Goal: Book appointment/travel/reservation

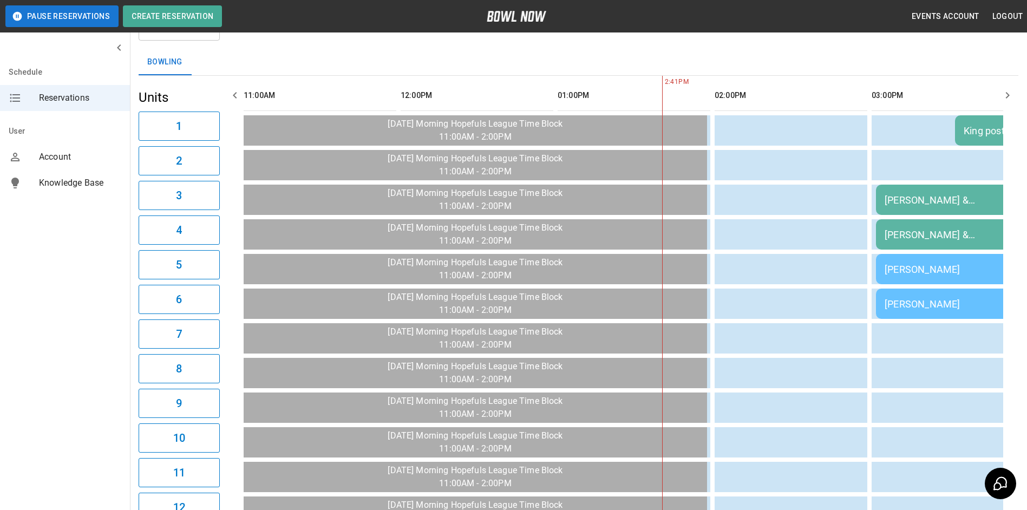
scroll to position [0, 471]
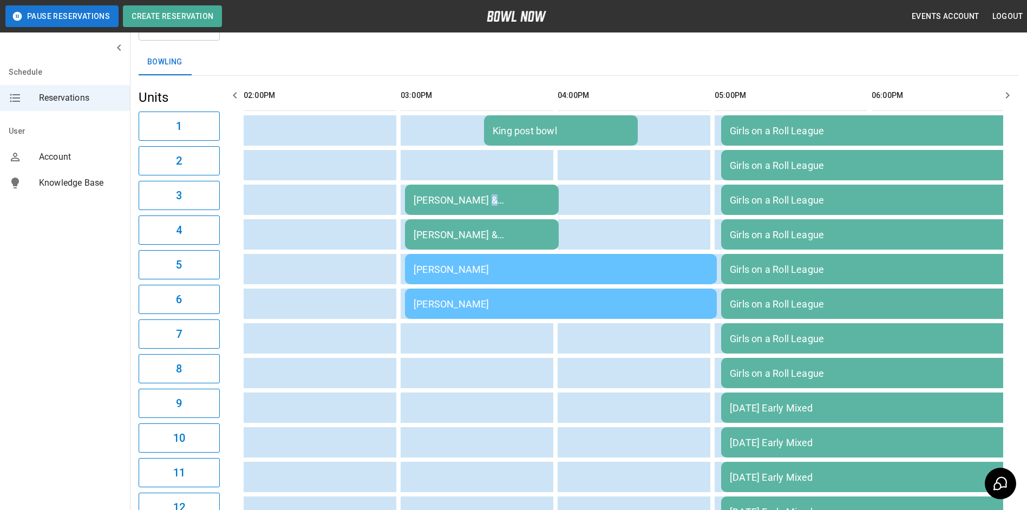
drag, startPoint x: 474, startPoint y: 196, endPoint x: 480, endPoint y: 194, distance: 6.1
click at [480, 194] on div "[PERSON_NAME] & [PERSON_NAME] [PERSON_NAME] post bowl" at bounding box center [482, 199] width 136 height 11
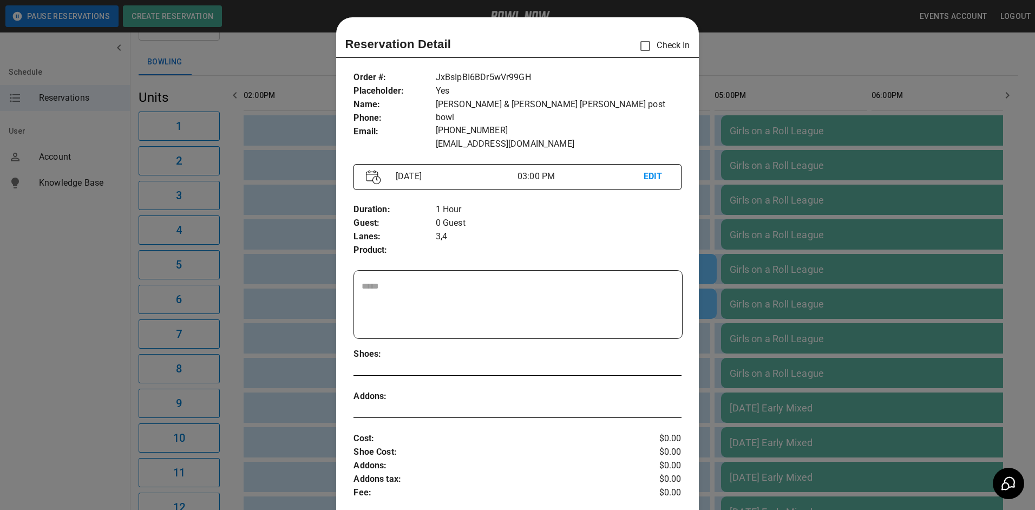
scroll to position [17, 0]
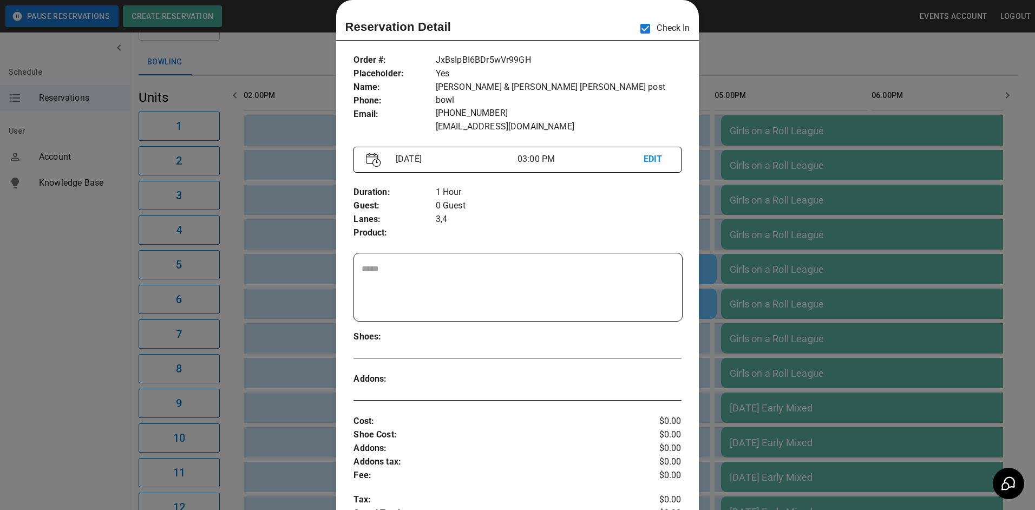
click at [883, 145] on div at bounding box center [517, 255] width 1035 height 510
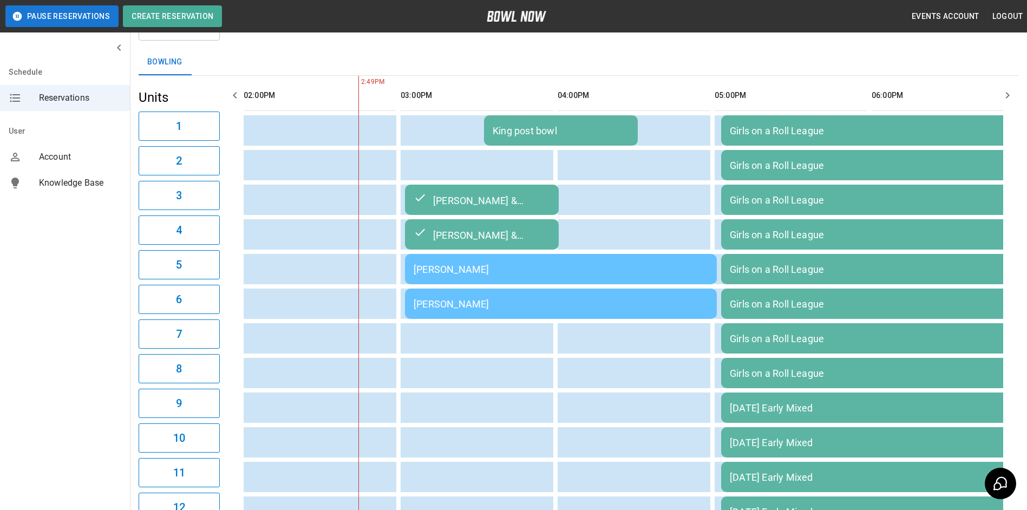
click at [554, 136] on div "King post bowl" at bounding box center [561, 130] width 136 height 11
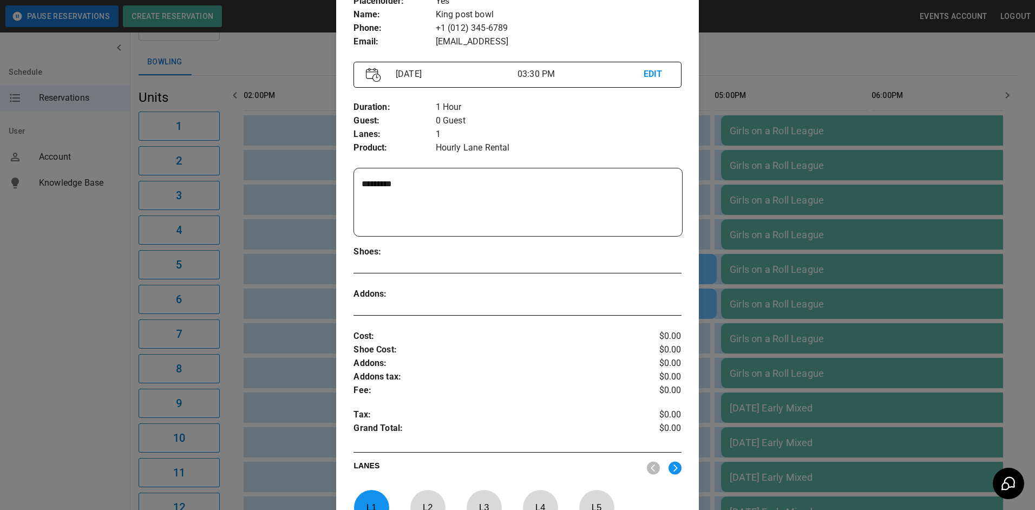
scroll to position [71, 0]
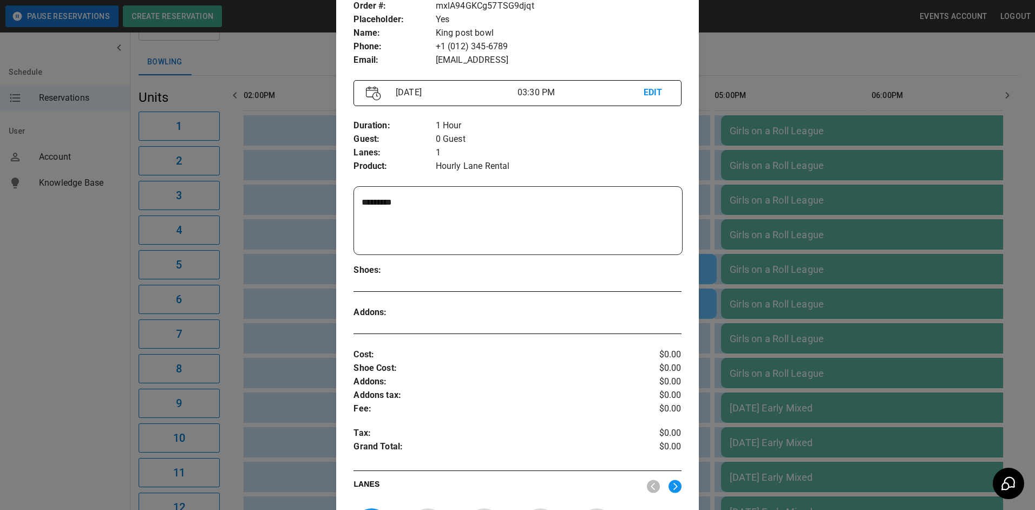
drag, startPoint x: 972, startPoint y: 111, endPoint x: 896, endPoint y: 132, distance: 79.2
click at [960, 110] on div at bounding box center [517, 255] width 1035 height 510
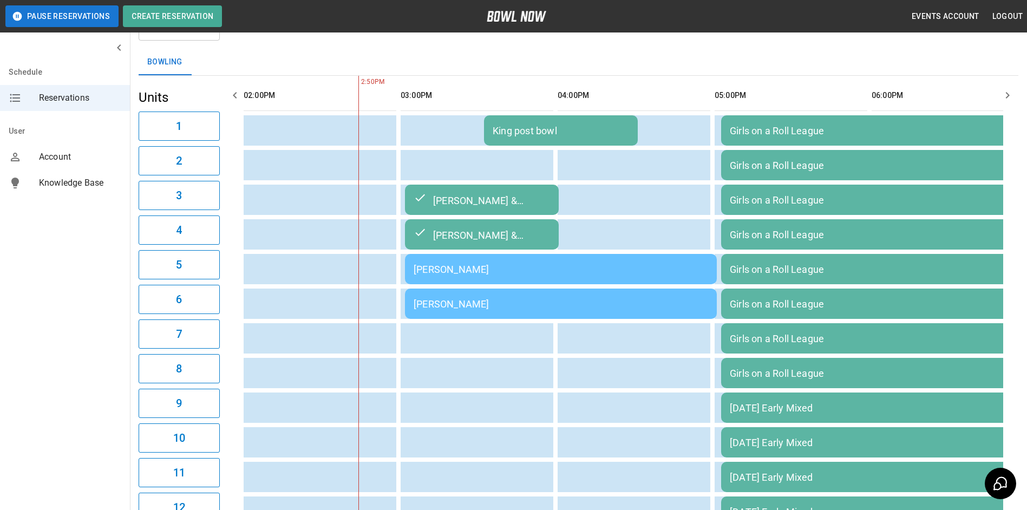
click at [529, 204] on div "[PERSON_NAME] & [PERSON_NAME] [PERSON_NAME] post bowl" at bounding box center [482, 199] width 136 height 13
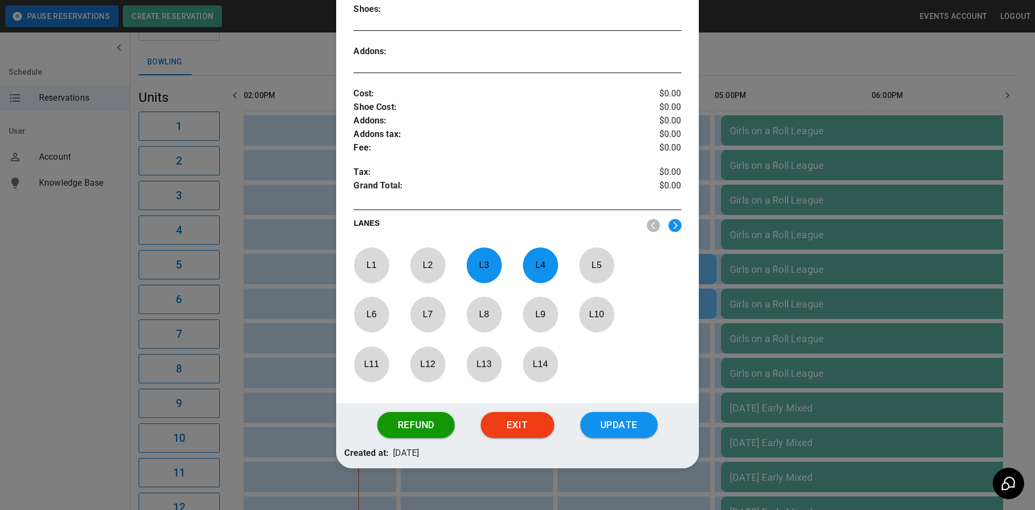
scroll to position [346, 0]
drag, startPoint x: 803, startPoint y: 162, endPoint x: 789, endPoint y: 162, distance: 14.1
click at [799, 162] on div at bounding box center [517, 255] width 1035 height 510
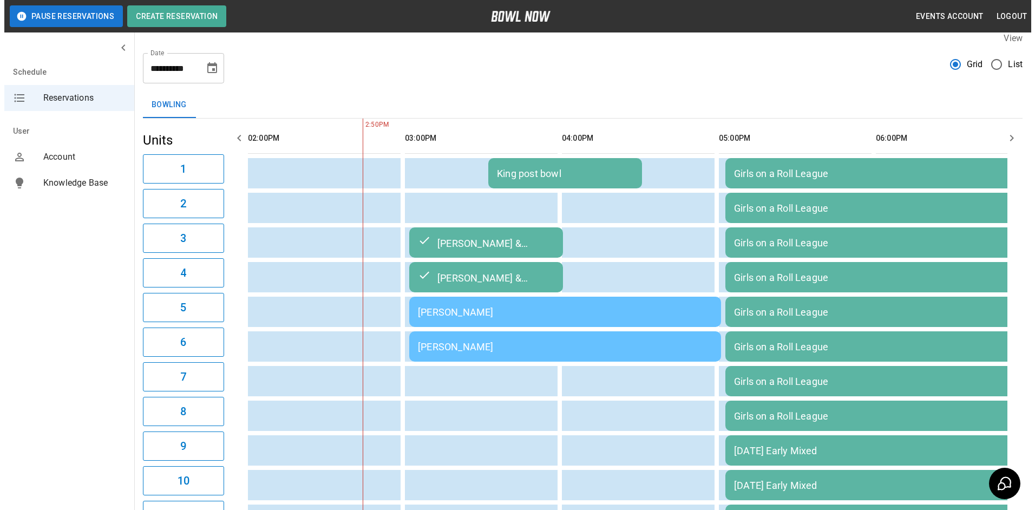
scroll to position [10, 0]
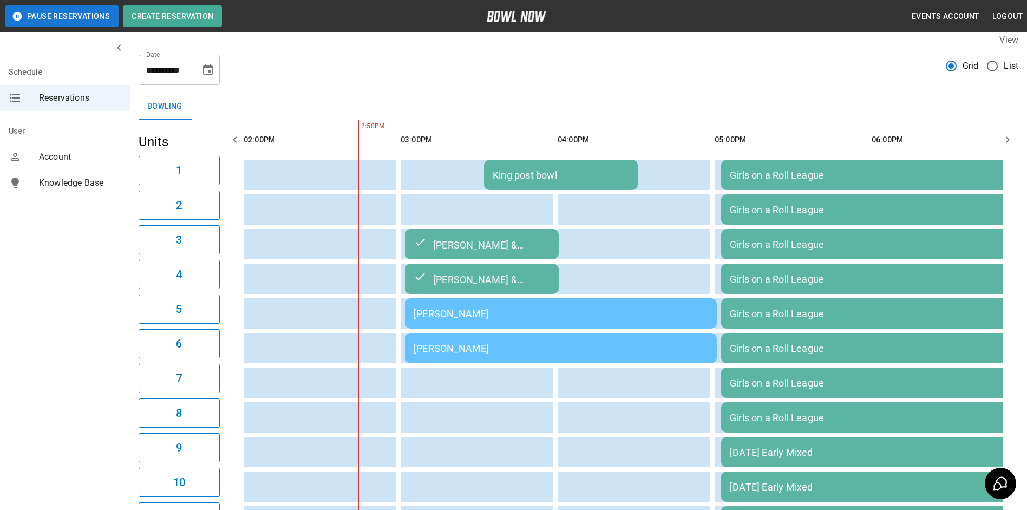
click at [537, 246] on div "[PERSON_NAME] & [PERSON_NAME] [PERSON_NAME] post bowl" at bounding box center [482, 244] width 136 height 13
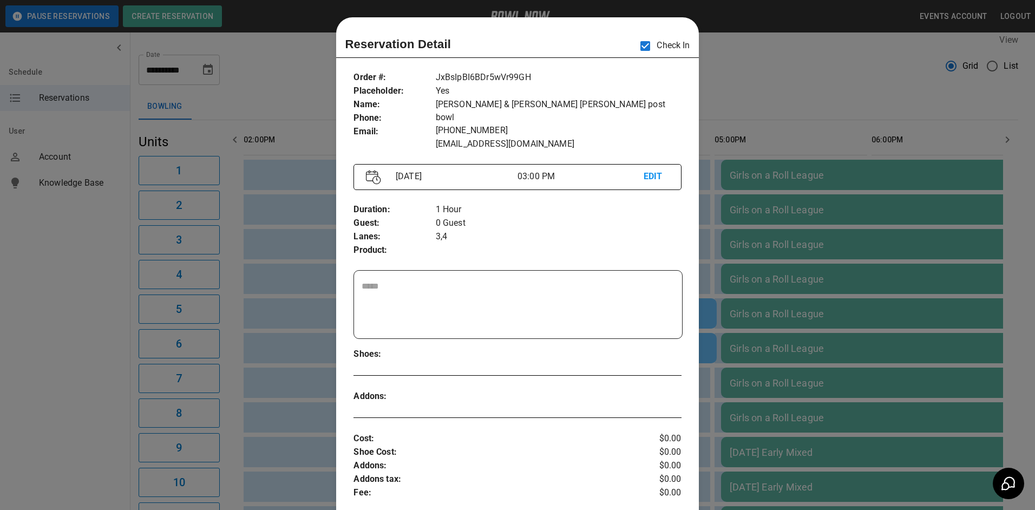
scroll to position [17, 0]
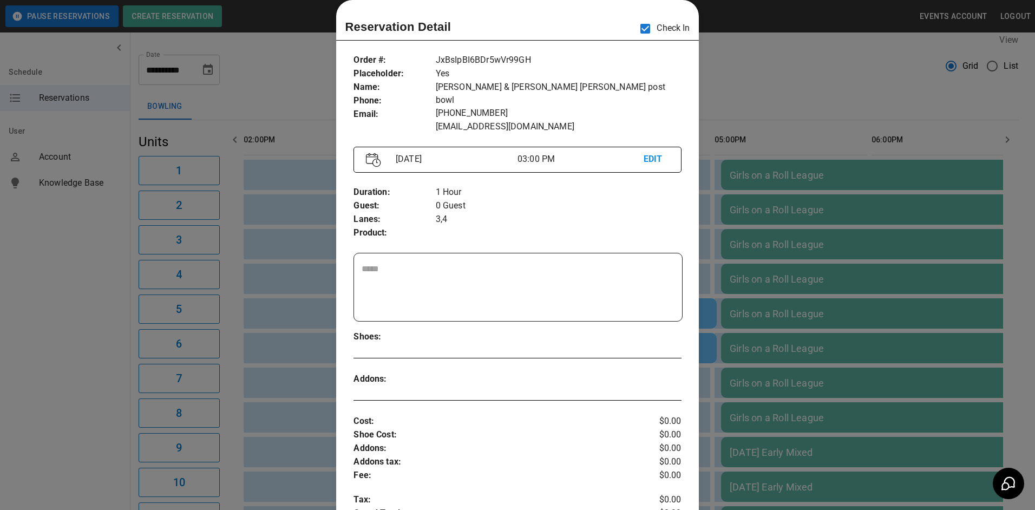
click at [701, 188] on div at bounding box center [517, 255] width 1035 height 510
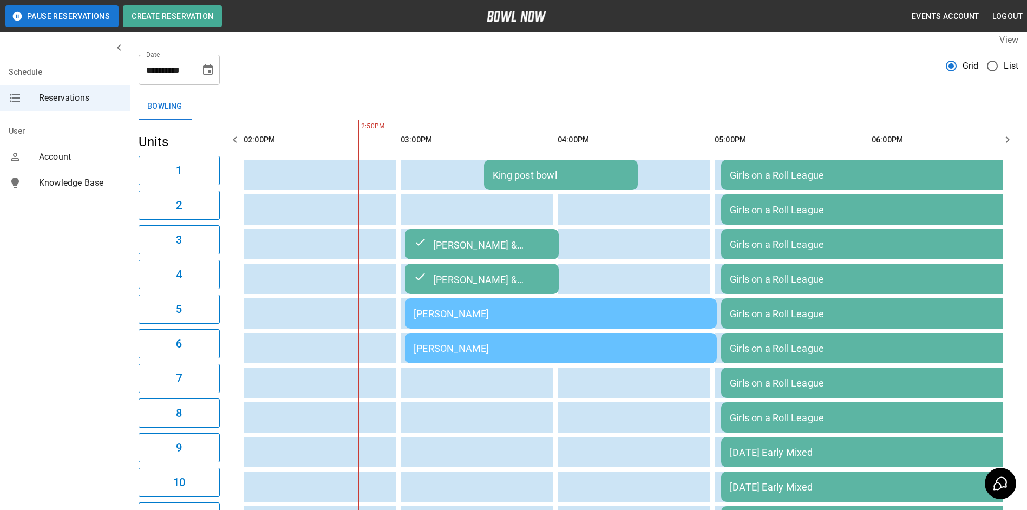
click at [658, 322] on td "[PERSON_NAME]" at bounding box center [561, 313] width 312 height 30
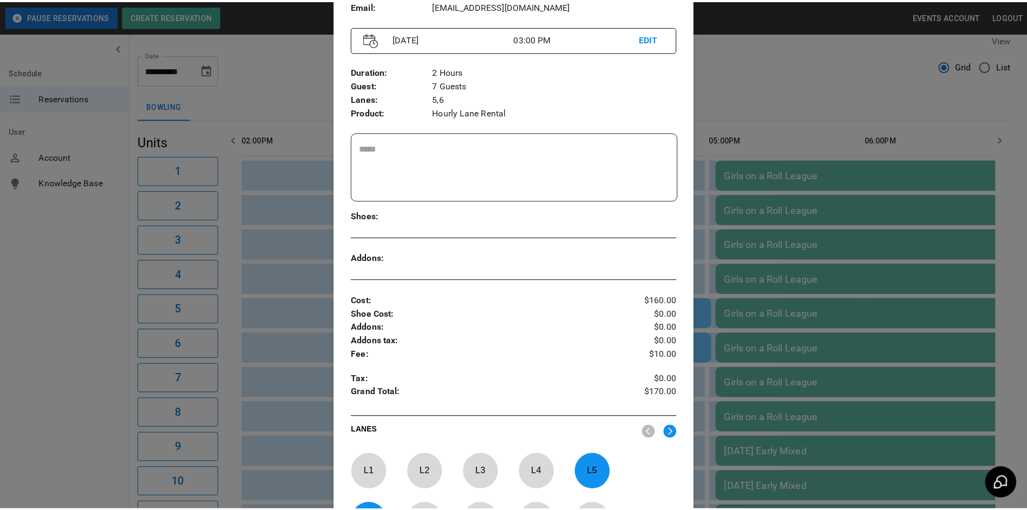
scroll to position [71, 0]
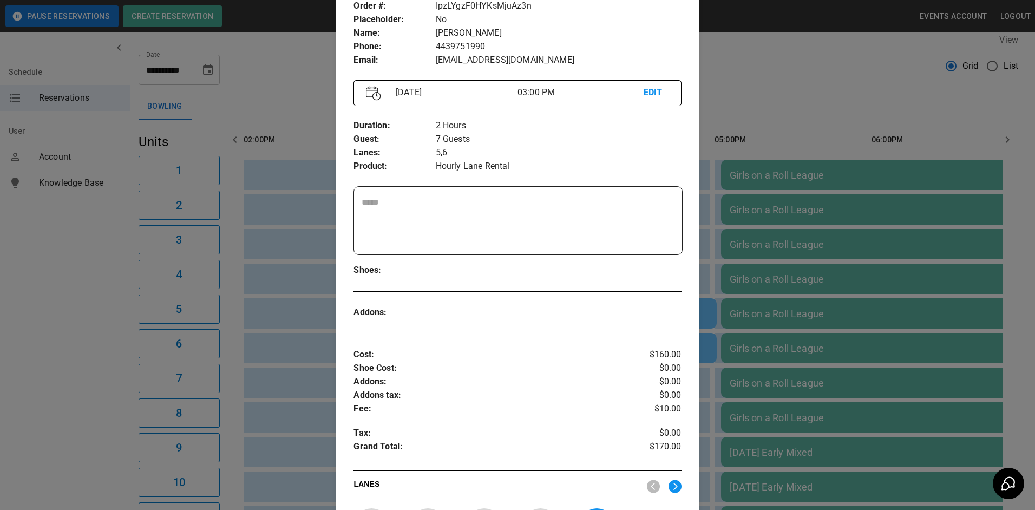
click at [776, 246] on div at bounding box center [517, 255] width 1035 height 510
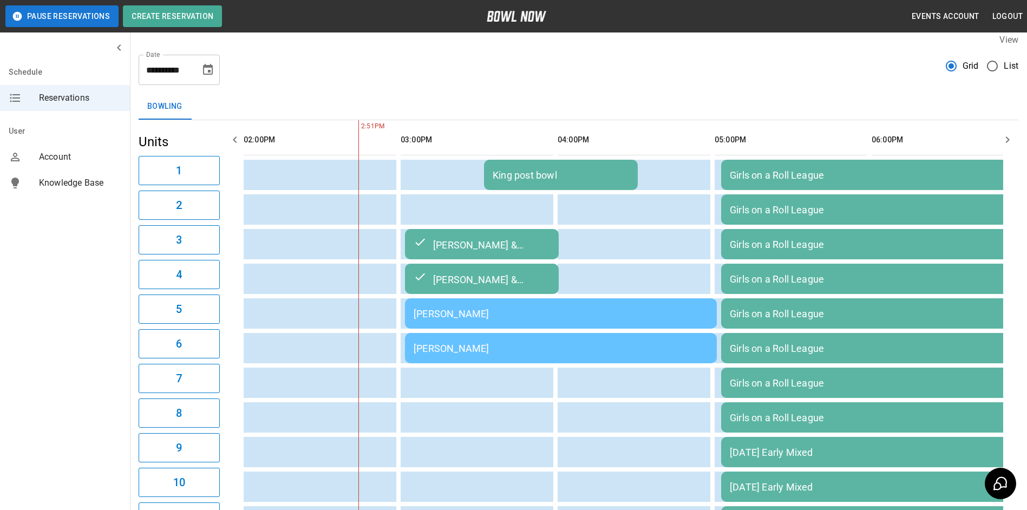
click at [210, 77] on button "Choose date, selected date is Sep 8, 2025" at bounding box center [208, 70] width 22 height 22
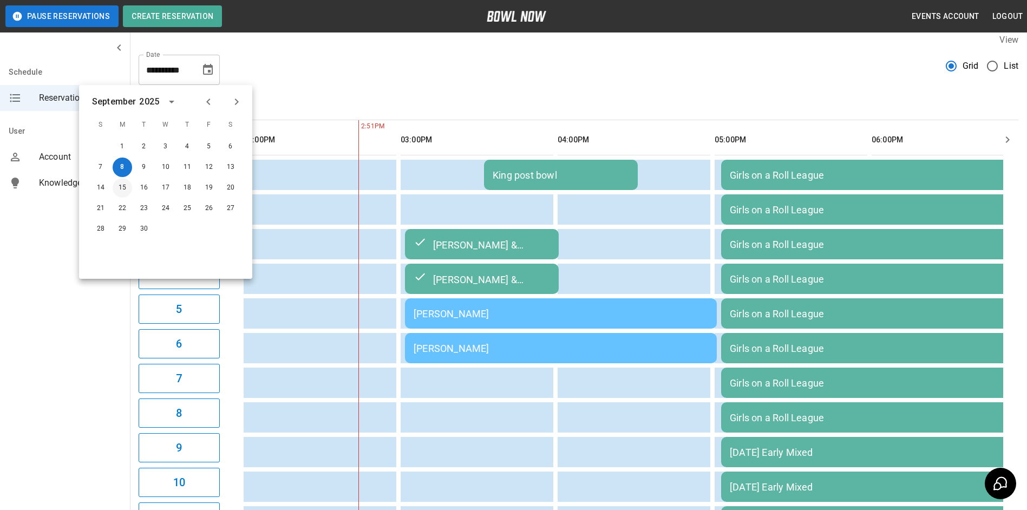
click at [124, 190] on button "15" at bounding box center [122, 187] width 19 height 19
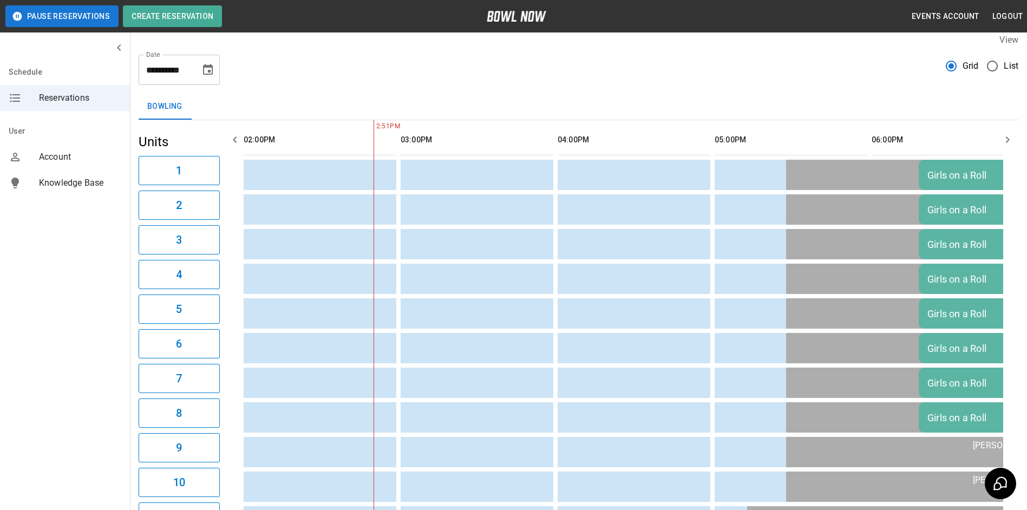
click at [238, 146] on button "button" at bounding box center [235, 140] width 22 height 22
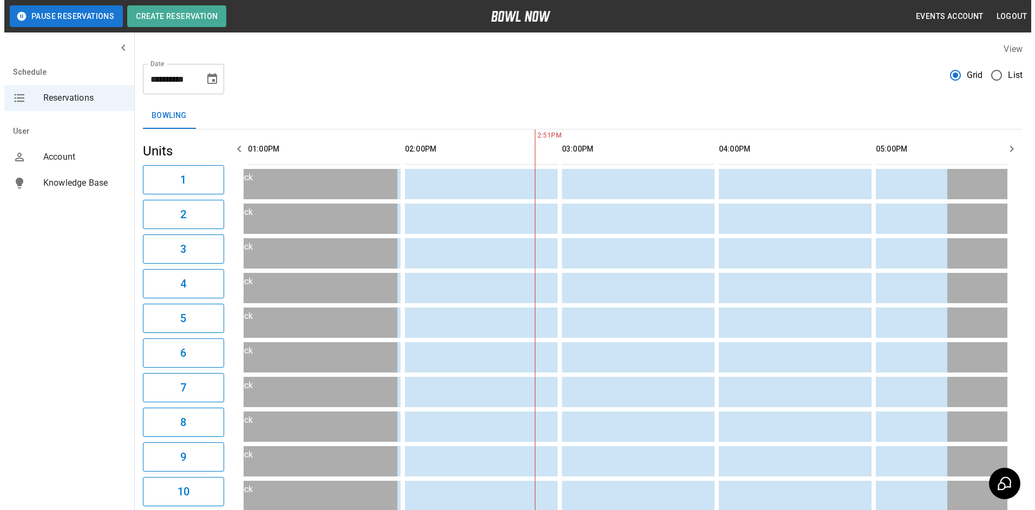
scroll to position [0, 0]
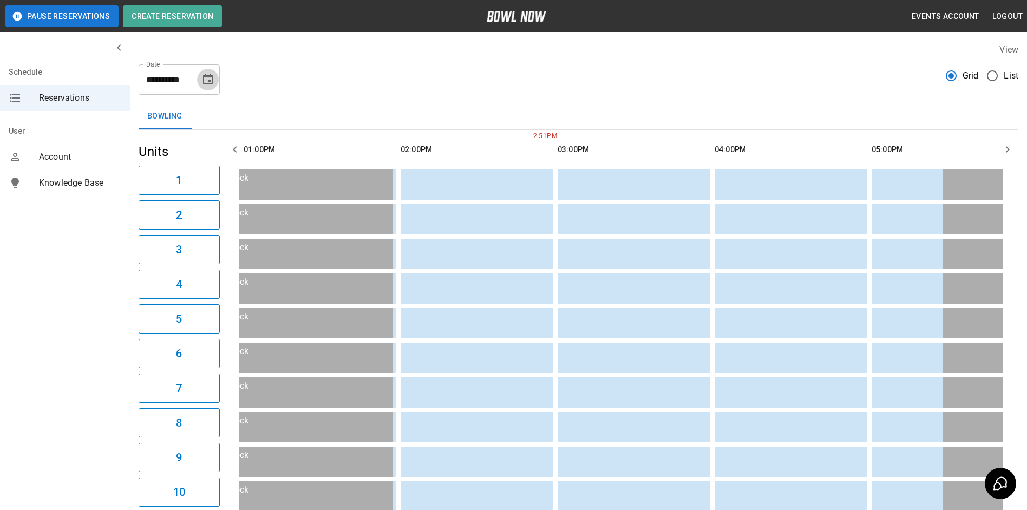
click at [207, 79] on icon "Choose date, selected date is Sep 15, 2025" at bounding box center [207, 79] width 13 height 13
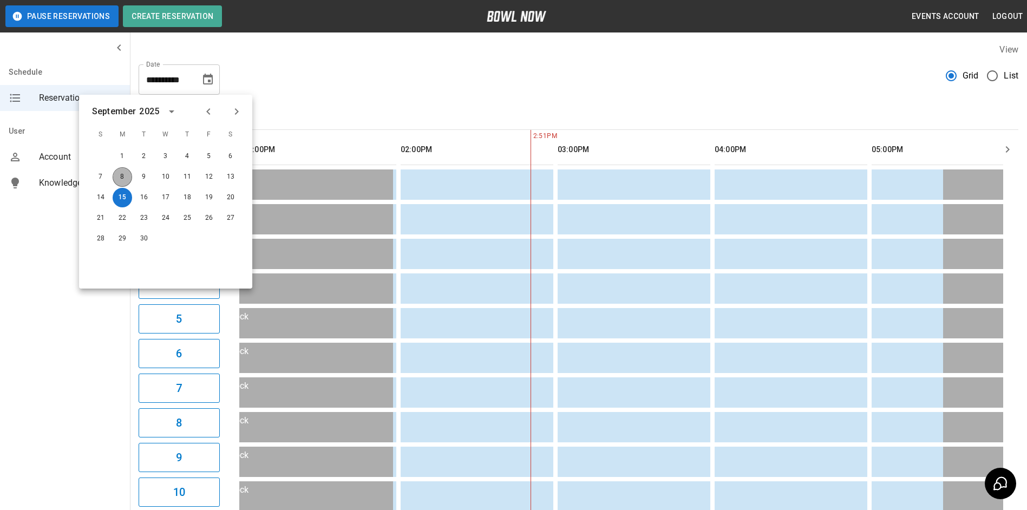
drag, startPoint x: 120, startPoint y: 180, endPoint x: 162, endPoint y: 142, distance: 56.4
click at [121, 179] on button "8" at bounding box center [122, 176] width 19 height 19
type input "**********"
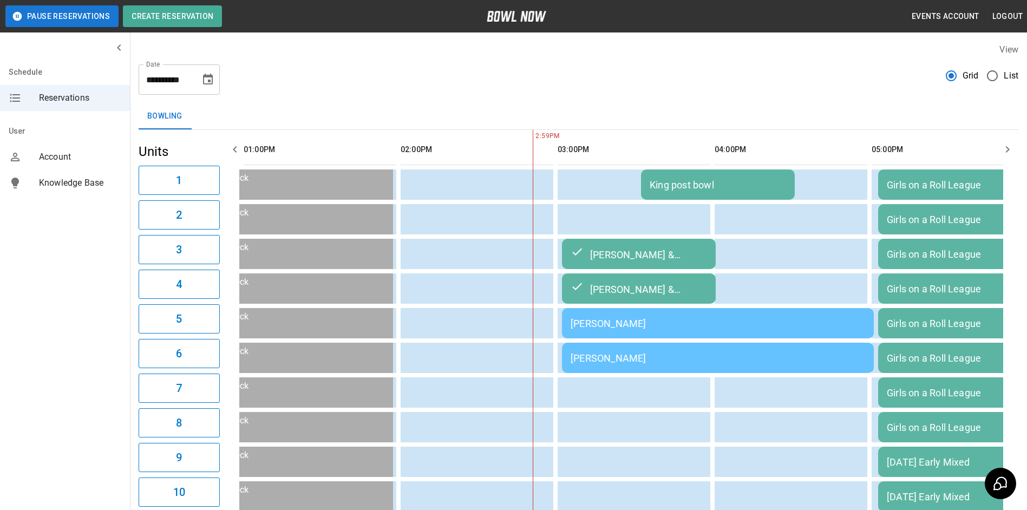
click at [628, 338] on td "[PERSON_NAME]" at bounding box center [718, 323] width 312 height 30
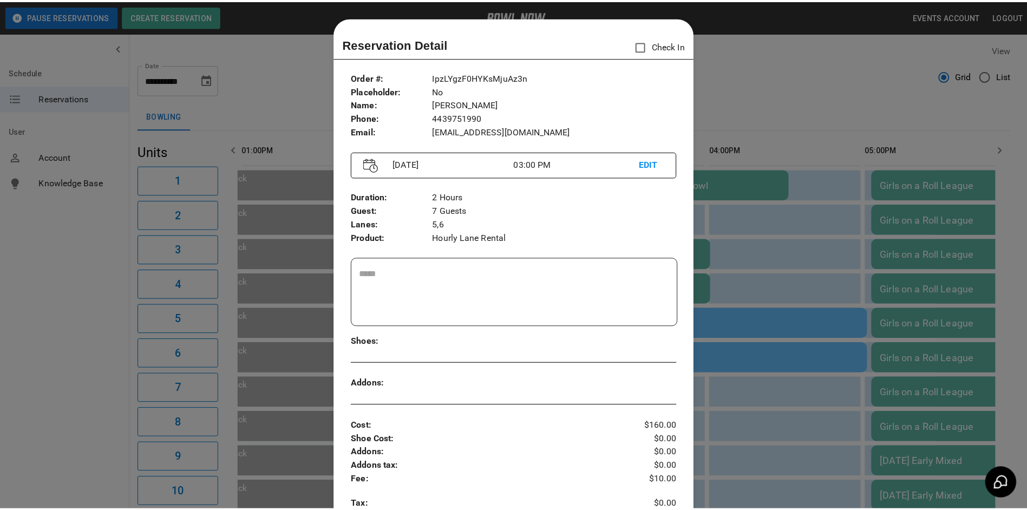
scroll to position [17, 0]
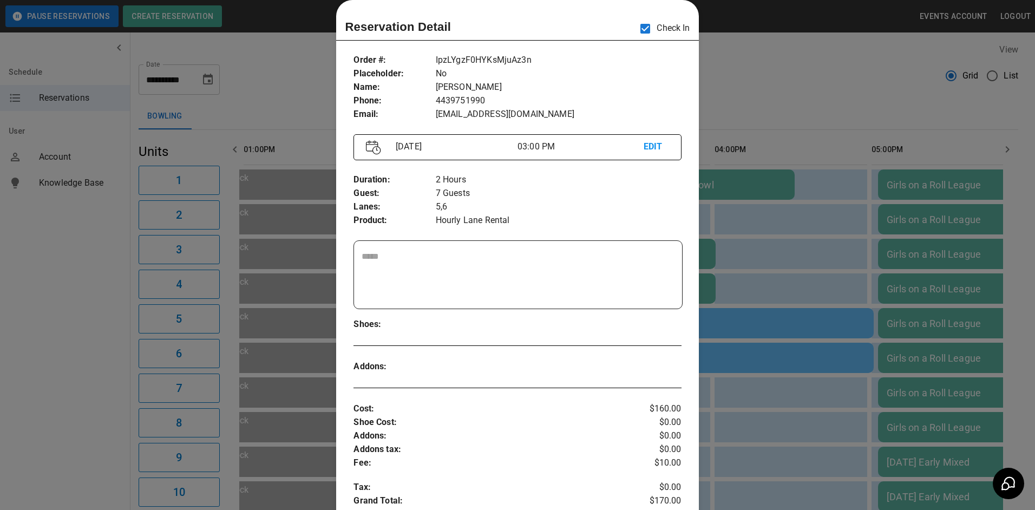
click at [725, 73] on div at bounding box center [517, 255] width 1035 height 510
